Goal: Transaction & Acquisition: Purchase product/service

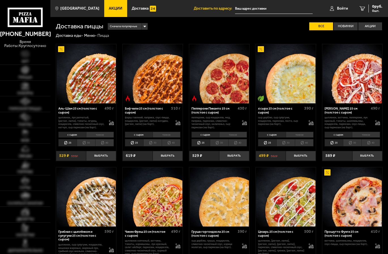
type input "[STREET_ADDRESS]"
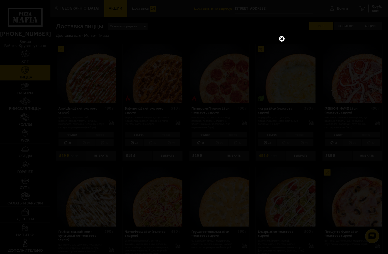
click at [281, 38] on link at bounding box center [281, 38] width 7 height 7
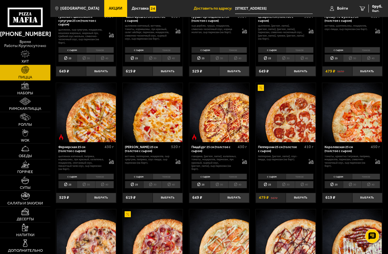
scroll to position [231, 0]
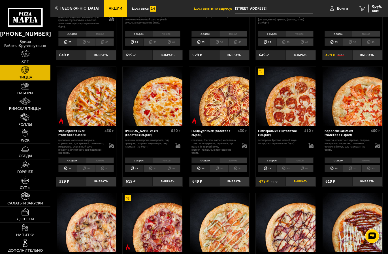
click at [302, 186] on button "Выбрать" at bounding box center [301, 182] width 30 height 10
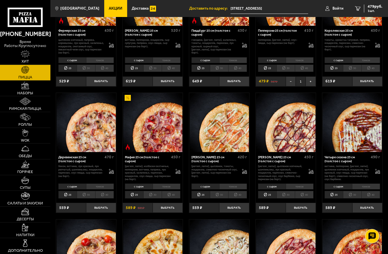
scroll to position [347, 0]
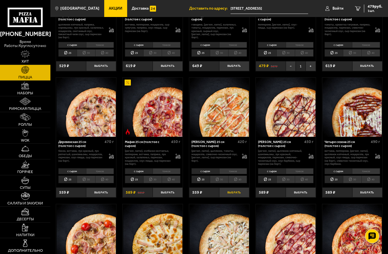
click at [242, 198] on button "Выбрать" at bounding box center [234, 193] width 30 height 10
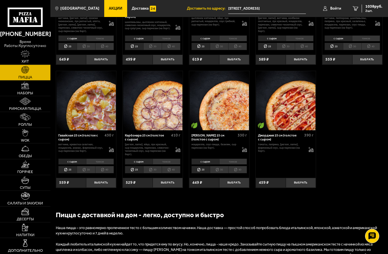
scroll to position [607, 0]
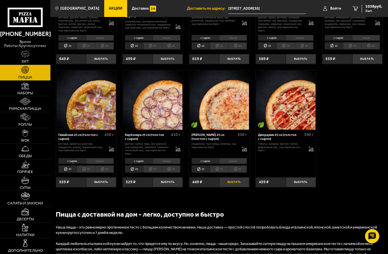
click at [242, 187] on button "Выбрать" at bounding box center [234, 182] width 30 height 10
click at [312, 187] on button "Выбрать" at bounding box center [301, 182] width 30 height 10
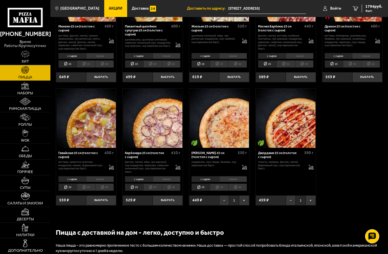
scroll to position [578, 0]
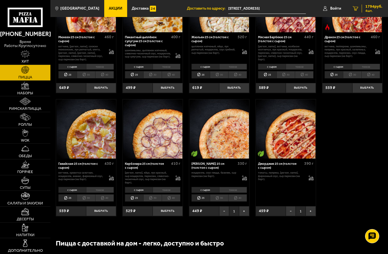
click at [371, 10] on span "4 шт." at bounding box center [374, 10] width 17 height 3
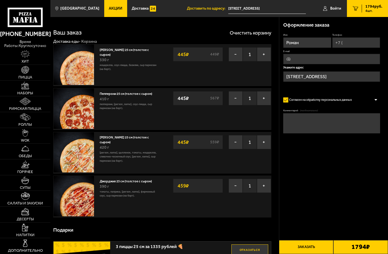
type input "[STREET_ADDRESS]"
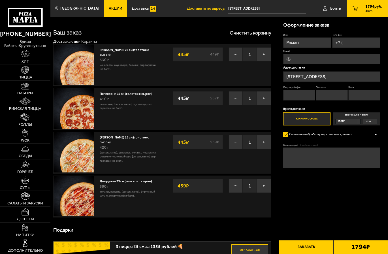
click at [300, 42] on input "Роман" at bounding box center [307, 42] width 48 height 10
click at [354, 41] on input "Телефон" at bounding box center [357, 42] width 48 height 10
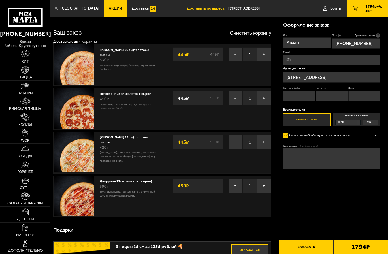
type input "[PHONE_NUMBER]"
click at [297, 98] on input "Квартира / офис" at bounding box center [299, 96] width 32 height 10
type input "50"
click at [320, 98] on input "Подъезд" at bounding box center [332, 96] width 32 height 10
type input "2"
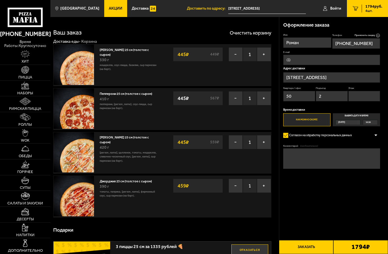
click at [350, 94] on input "Этаж" at bounding box center [365, 96] width 32 height 10
type input "3"
click at [353, 115] on label "Выбрать дату и время [DATE] 10:30" at bounding box center [356, 119] width 47 height 13
click at [0, 0] on input "Выбрать дату и время [DATE] 10:30" at bounding box center [0, 0] width 0 height 0
click at [355, 120] on label "Выбрать дату и время [DATE] 10:30" at bounding box center [356, 119] width 47 height 13
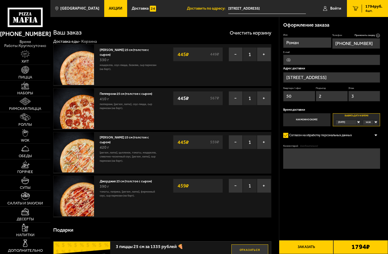
click at [314, 121] on label "Как можно скорее" at bounding box center [306, 119] width 47 height 13
click at [0, 0] on input "Как можно скорее" at bounding box center [0, 0] width 0 height 0
click at [312, 244] on button "Заказать" at bounding box center [306, 247] width 55 height 14
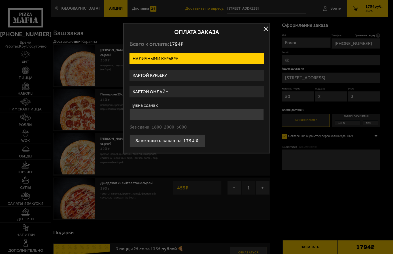
click at [155, 92] on label "Картой онлайн" at bounding box center [197, 91] width 134 height 11
click at [0, 0] on input "Картой онлайн" at bounding box center [0, 0] width 0 height 0
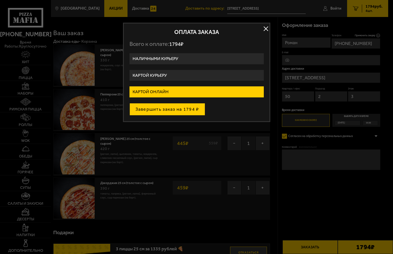
click at [179, 109] on button "Завершить заказ на 1794 ₽" at bounding box center [168, 109] width 76 height 12
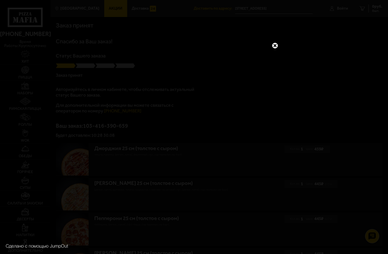
click at [277, 46] on link at bounding box center [275, 45] width 7 height 7
